Goal: Task Accomplishment & Management: Use online tool/utility

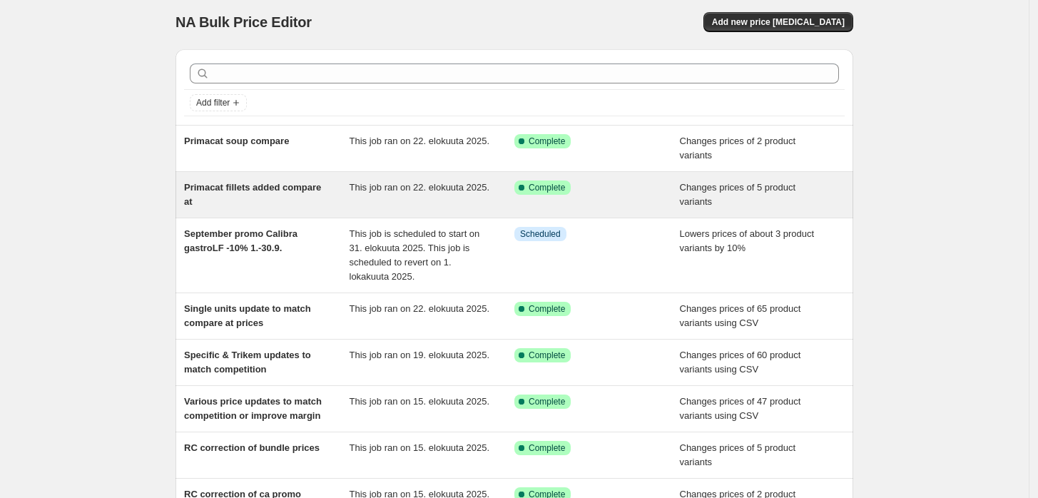
scroll to position [79, 0]
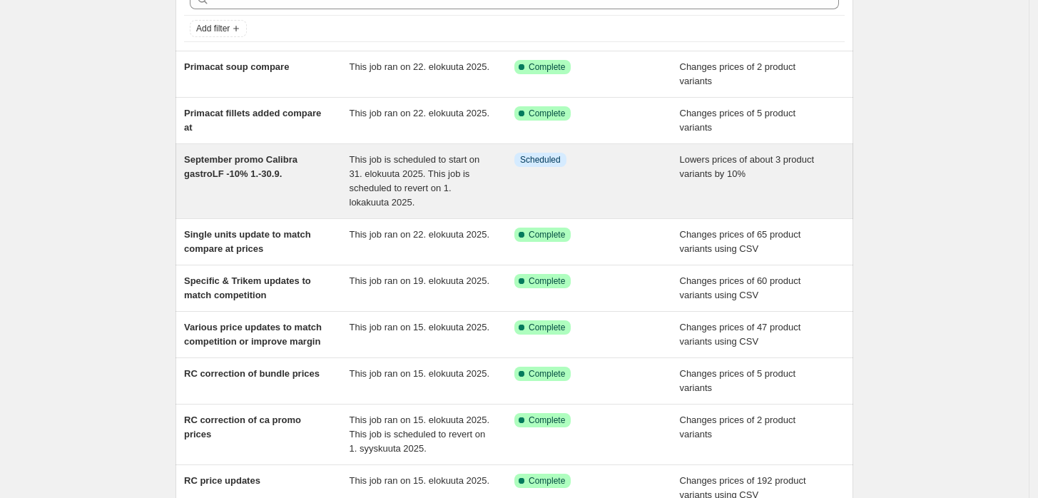
click at [265, 167] on span "September promo Calibra gastroLF -10% 1.-30.9." at bounding box center [240, 166] width 113 height 25
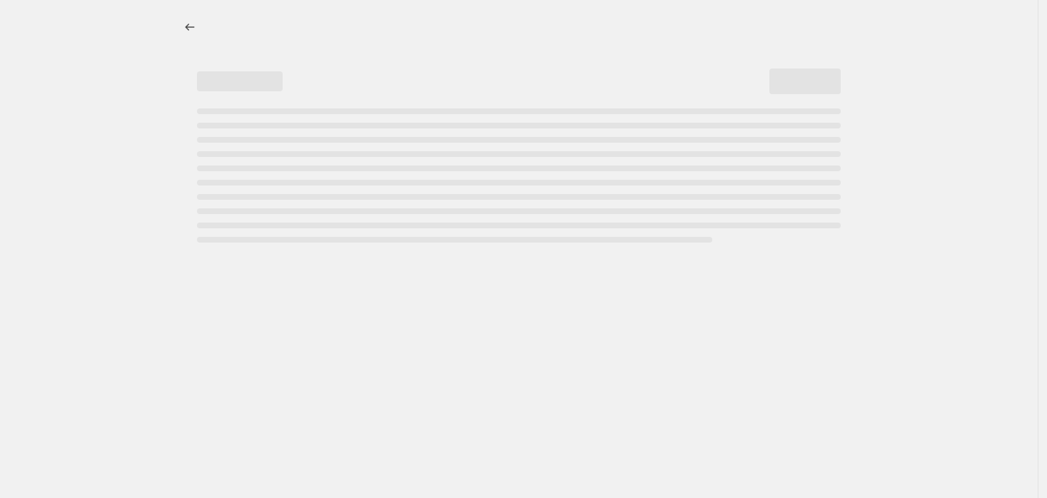
select select "percentage"
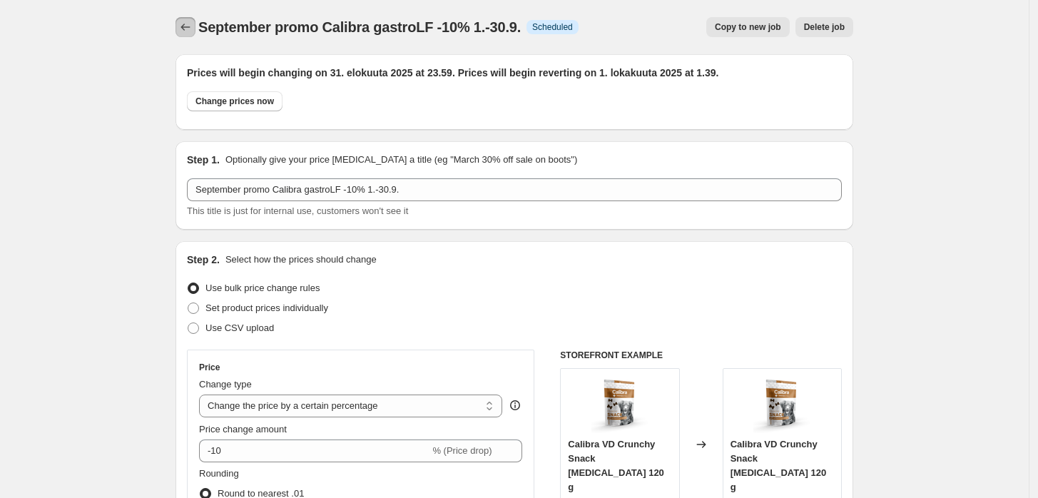
click at [188, 31] on icon "Price change jobs" at bounding box center [185, 27] width 14 height 14
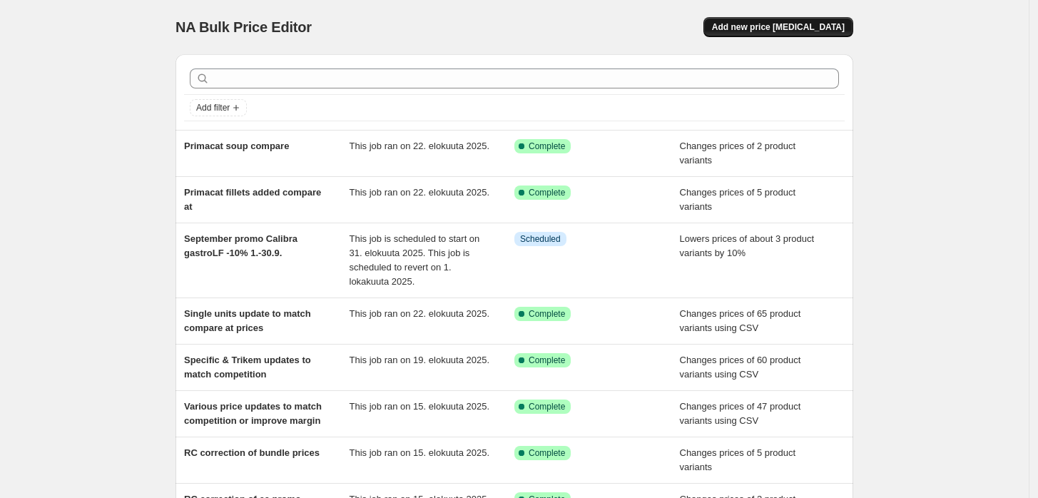
click at [756, 32] on span "Add new price change job" at bounding box center [778, 26] width 133 height 11
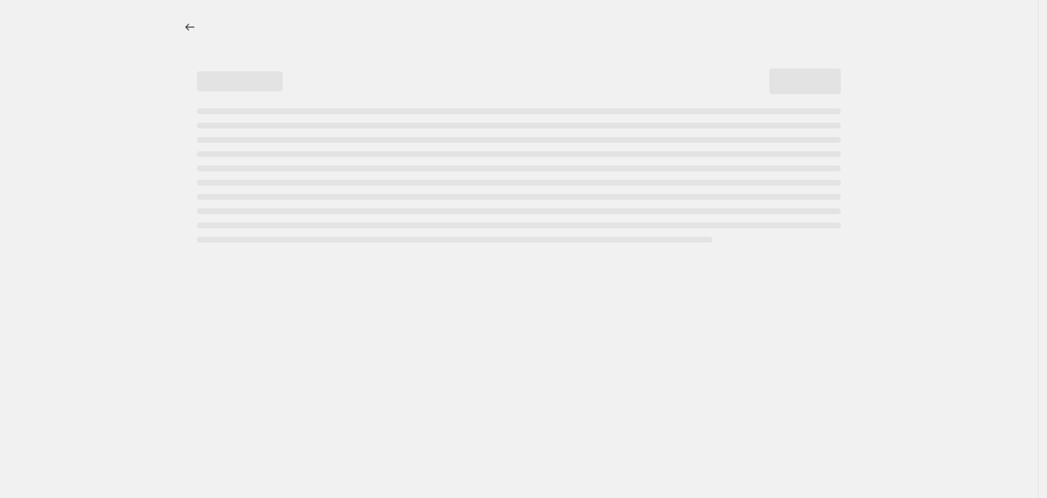
select select "percentage"
